Goal: Task Accomplishment & Management: Manage account settings

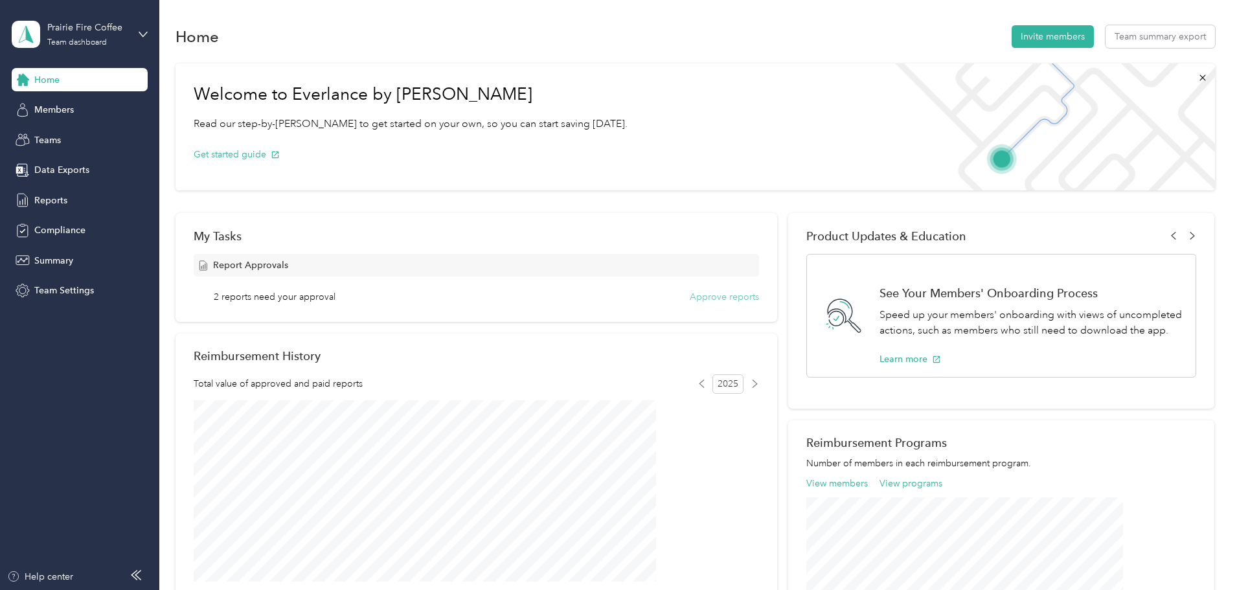
click at [703, 300] on button "Approve reports" at bounding box center [724, 297] width 69 height 14
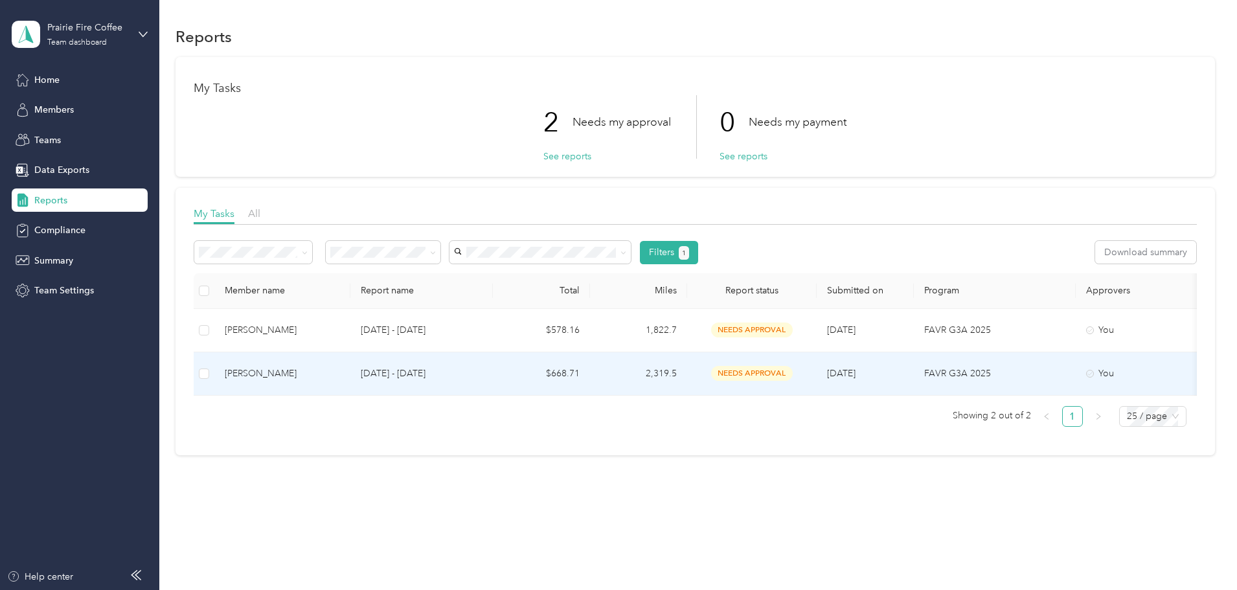
click at [340, 372] on div "[PERSON_NAME]" at bounding box center [282, 374] width 115 height 14
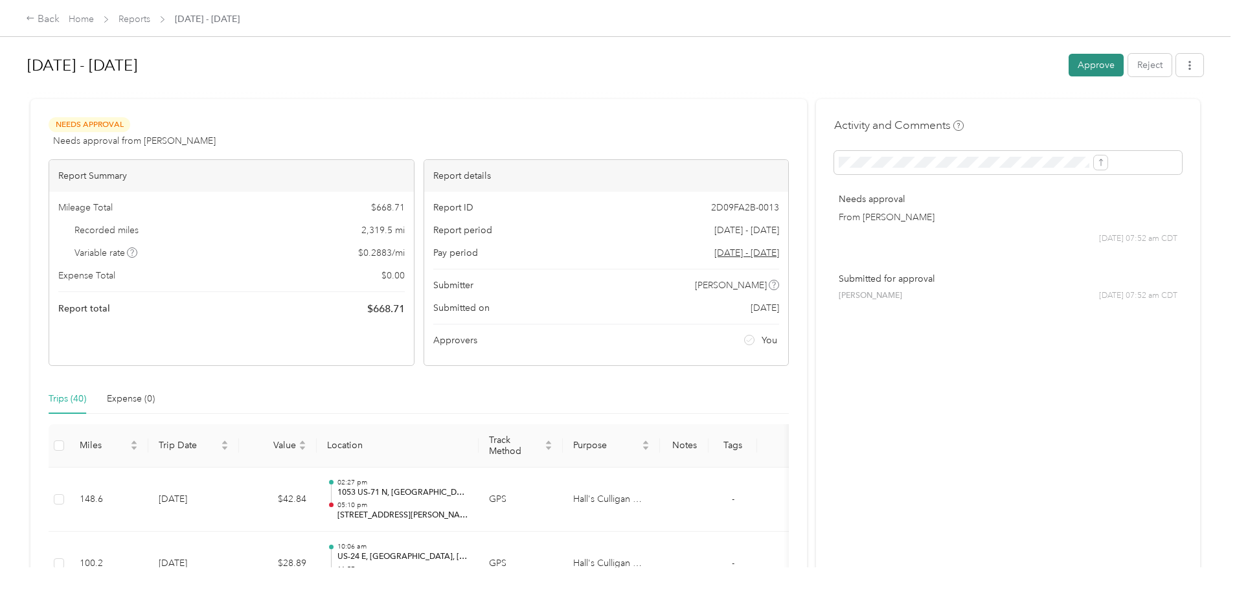
click at [1069, 69] on button "Approve" at bounding box center [1096, 65] width 55 height 23
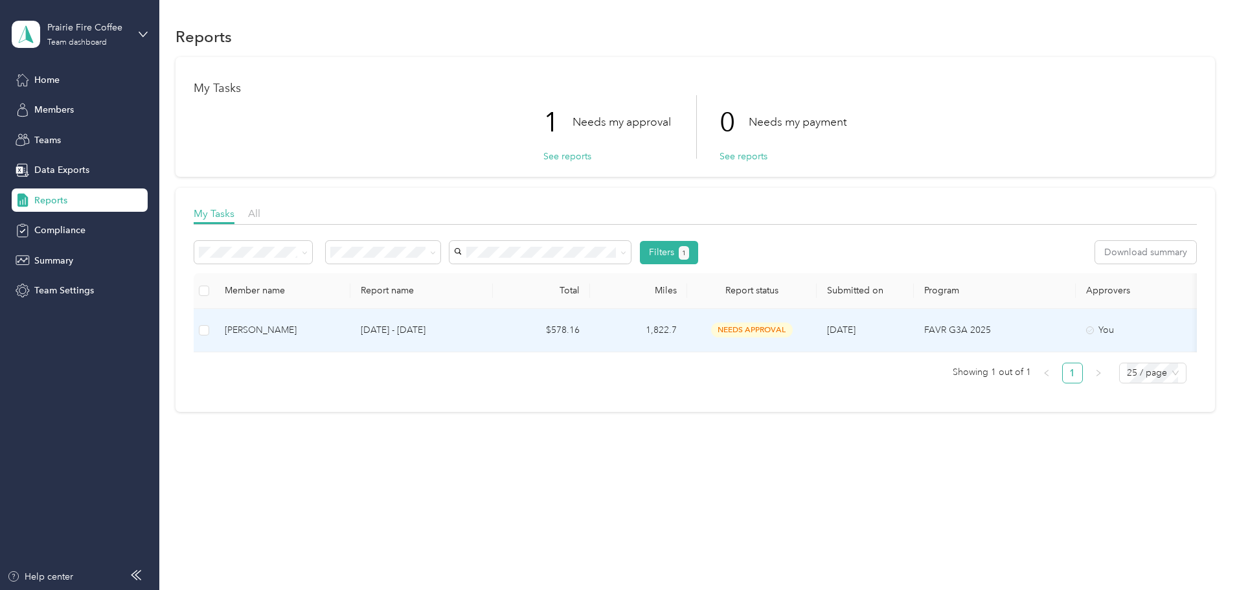
click at [328, 328] on div "[PERSON_NAME]" at bounding box center [282, 330] width 115 height 14
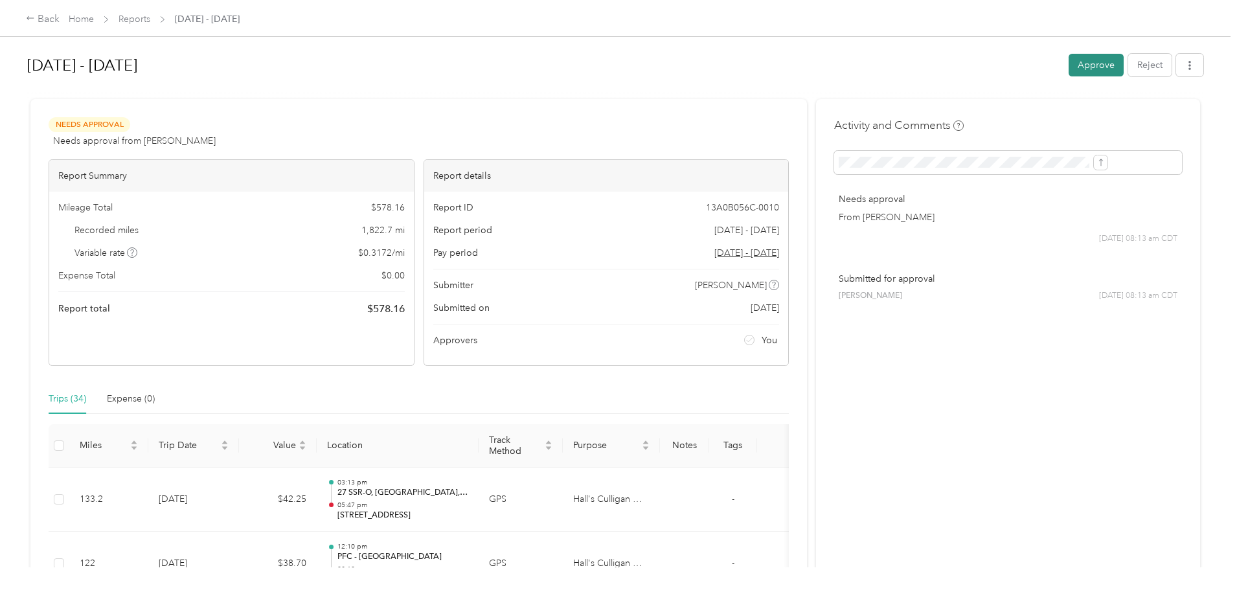
click at [1069, 61] on button "Approve" at bounding box center [1096, 65] width 55 height 23
